Goal: Find contact information: Find contact information

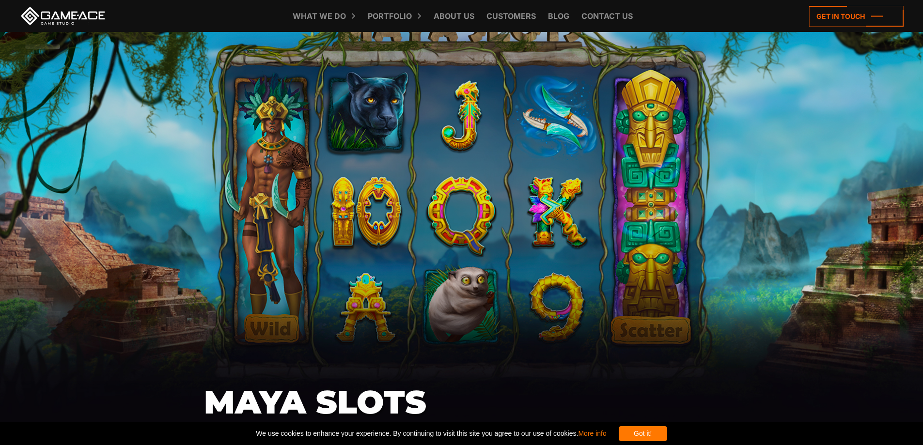
click at [48, 23] on link at bounding box center [62, 15] width 87 height 17
click at [853, 20] on icon at bounding box center [856, 16] width 94 height 21
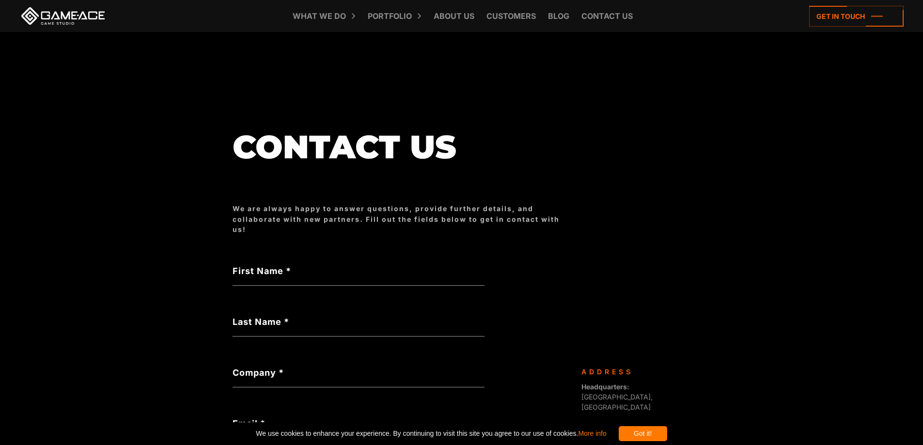
click at [150, 358] on body "**********" at bounding box center [461, 378] width 923 height 756
